Goal: Download file/media

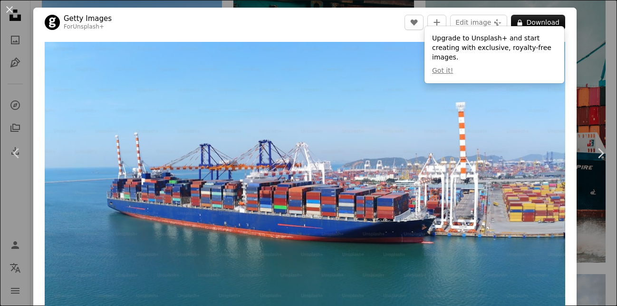
scroll to position [57, 0]
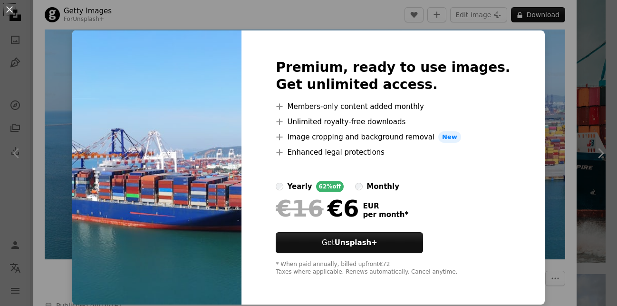
click at [195, 64] on img at bounding box center [156, 167] width 169 height 274
click at [89, 82] on div "An X shape Premium, ready to use images. Get unlimited access. A plus sign Memb…" at bounding box center [308, 153] width 617 height 306
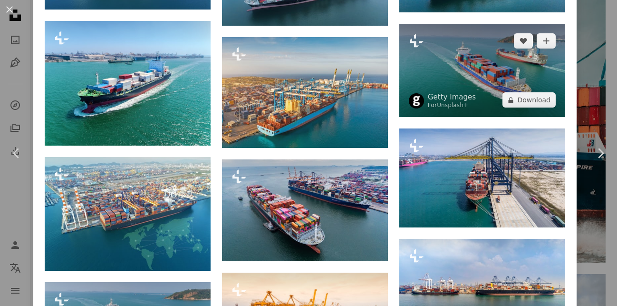
scroll to position [570, 0]
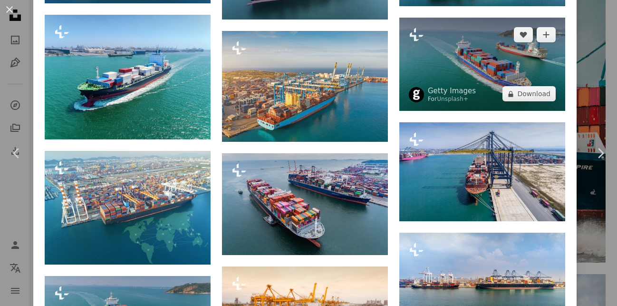
click at [478, 49] on img at bounding box center [482, 64] width 166 height 93
